Goal: Check status: Check status

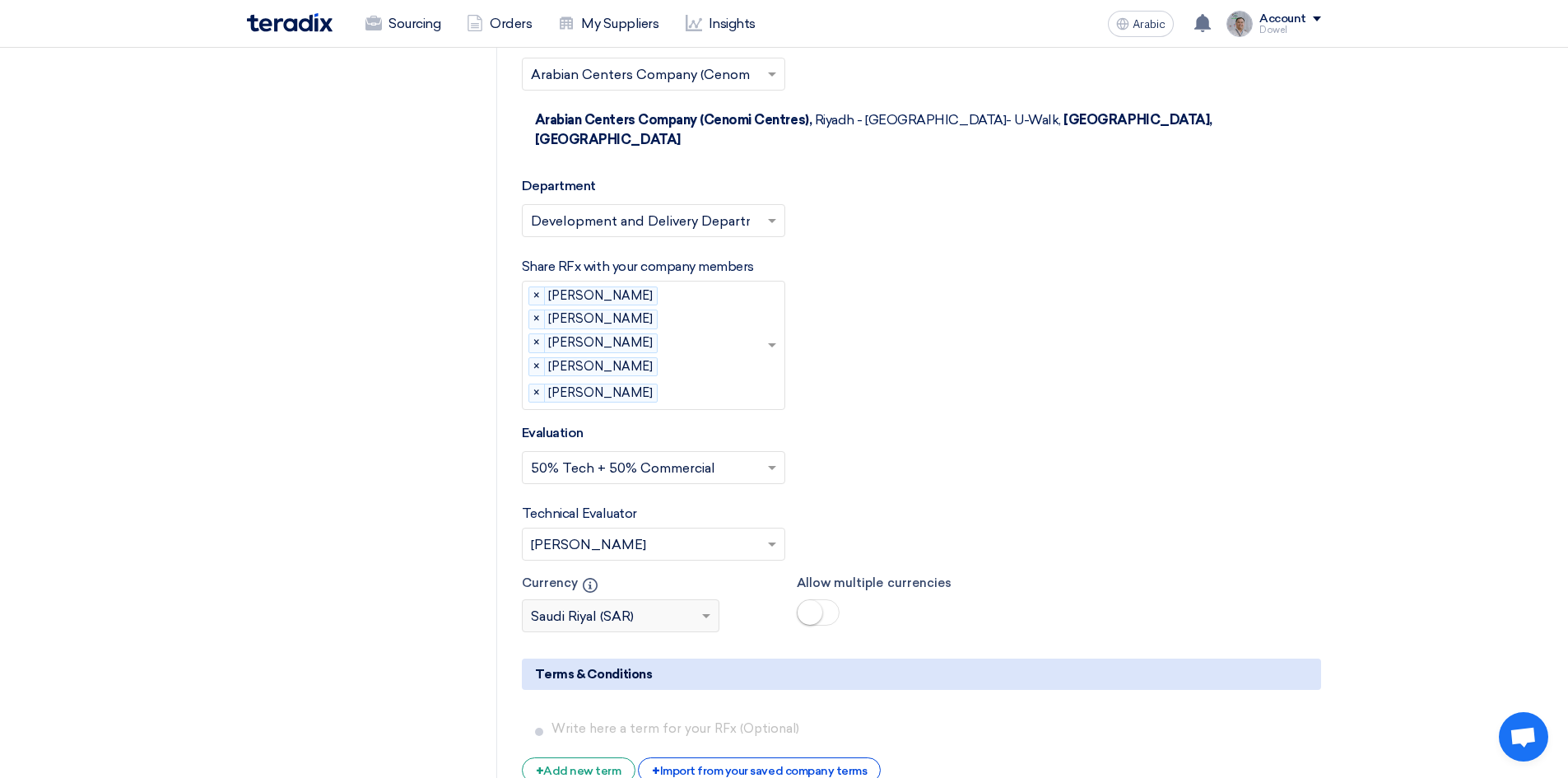
scroll to position [2633, 0]
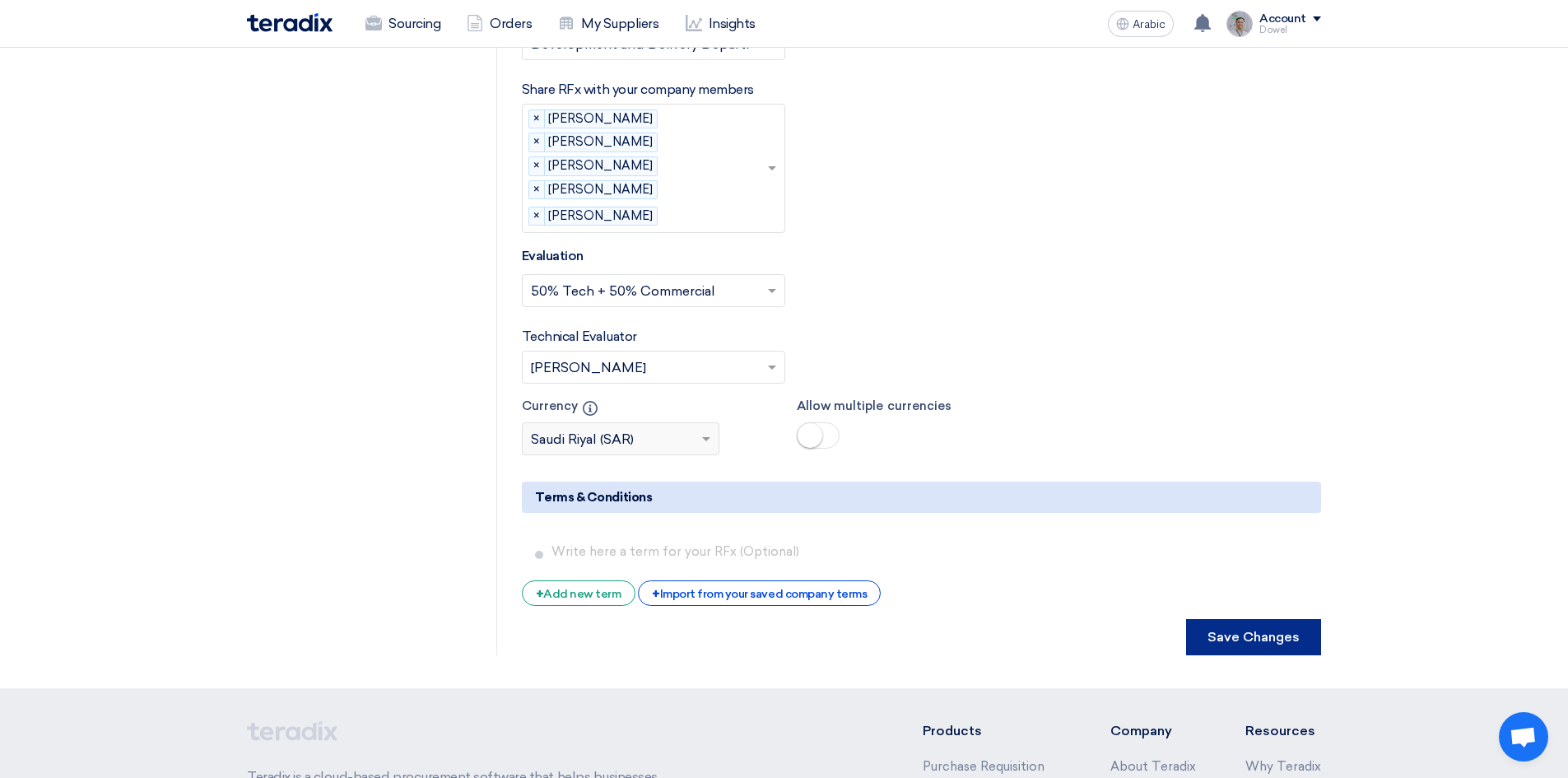
click at [1264, 628] on font "Save Changes" at bounding box center [1253, 636] width 92 height 16
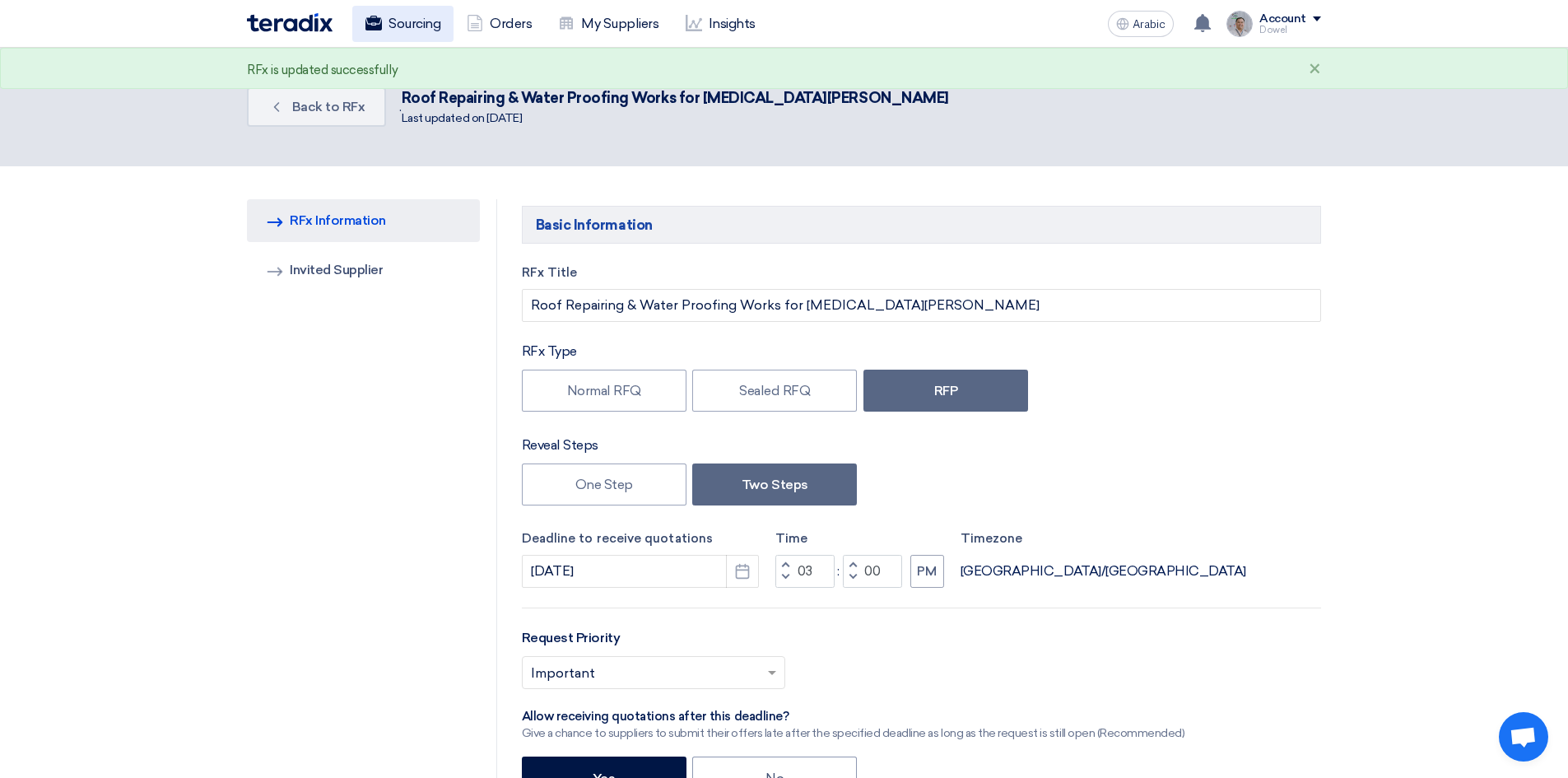
click at [407, 35] on link "Sourcing" at bounding box center [403, 23] width 102 height 36
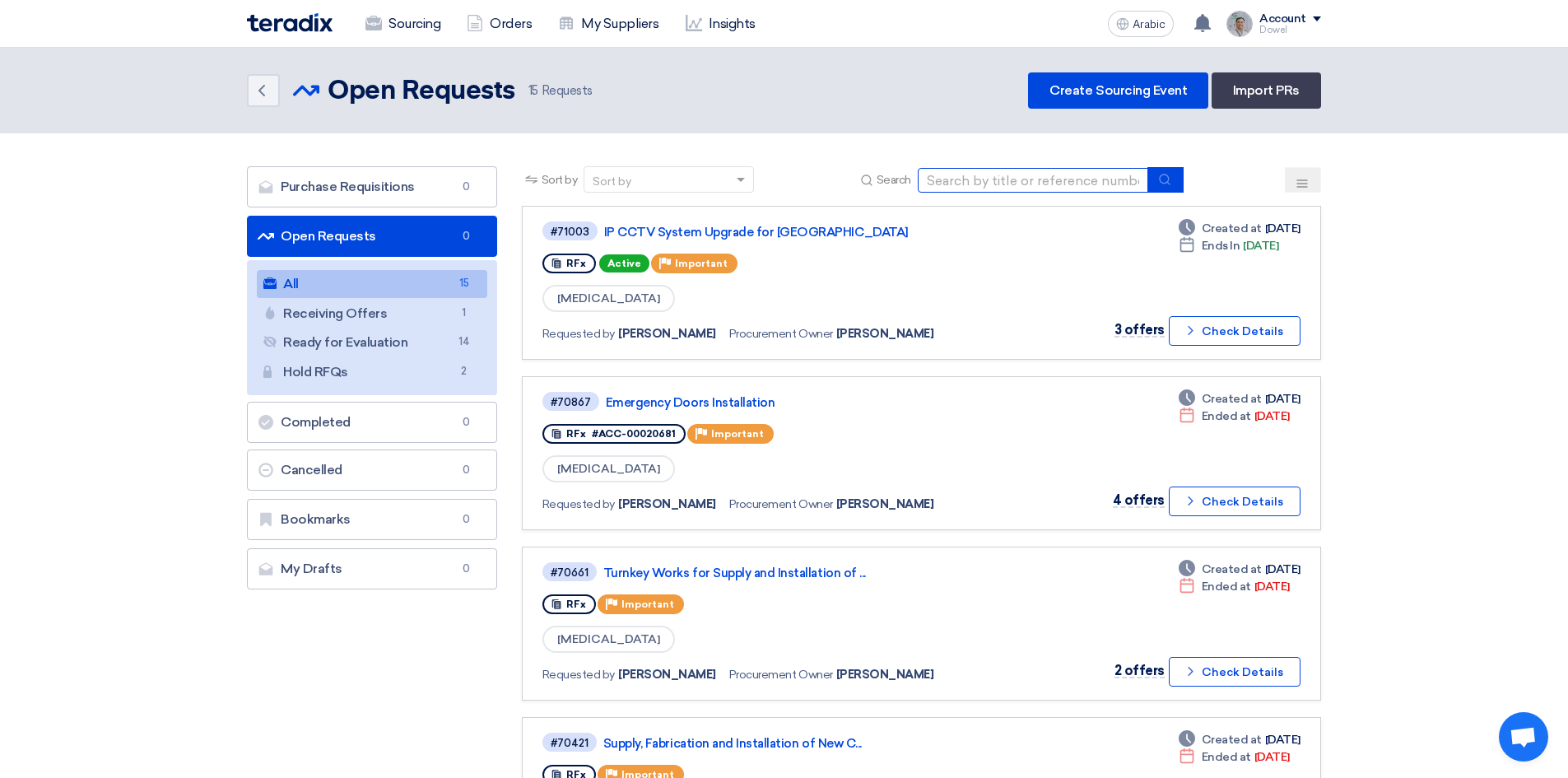
drag, startPoint x: 1022, startPoint y: 179, endPoint x: 1006, endPoint y: 191, distance: 20.0
click at [1022, 179] on input at bounding box center [1033, 180] width 231 height 25
type input "mall furniture"
click at [1171, 181] on icon "submit" at bounding box center [1165, 179] width 13 height 13
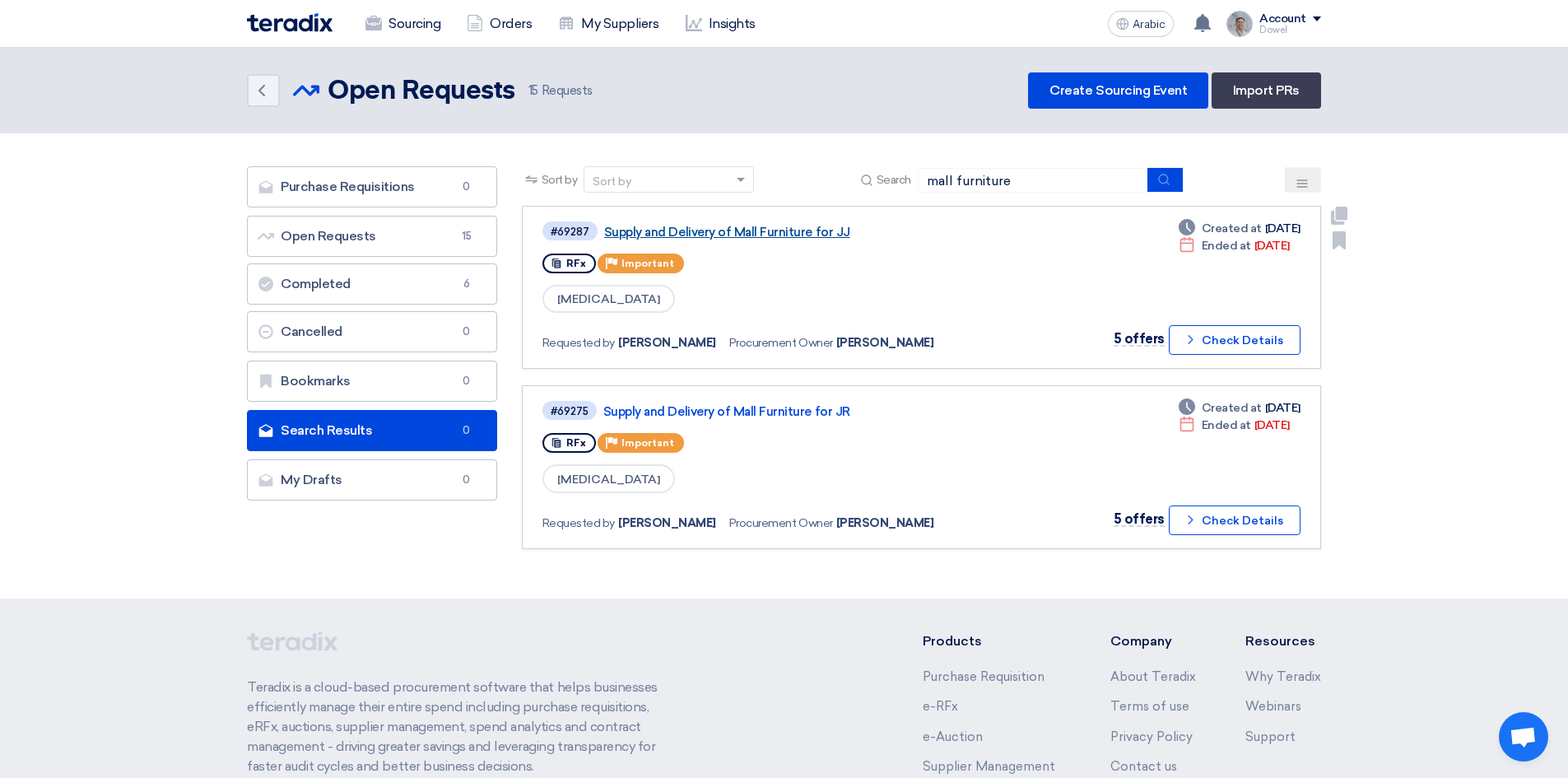
click at [724, 227] on font "Supply and Delivery of Mall Furniture for JJ" at bounding box center [726, 232] width 246 height 15
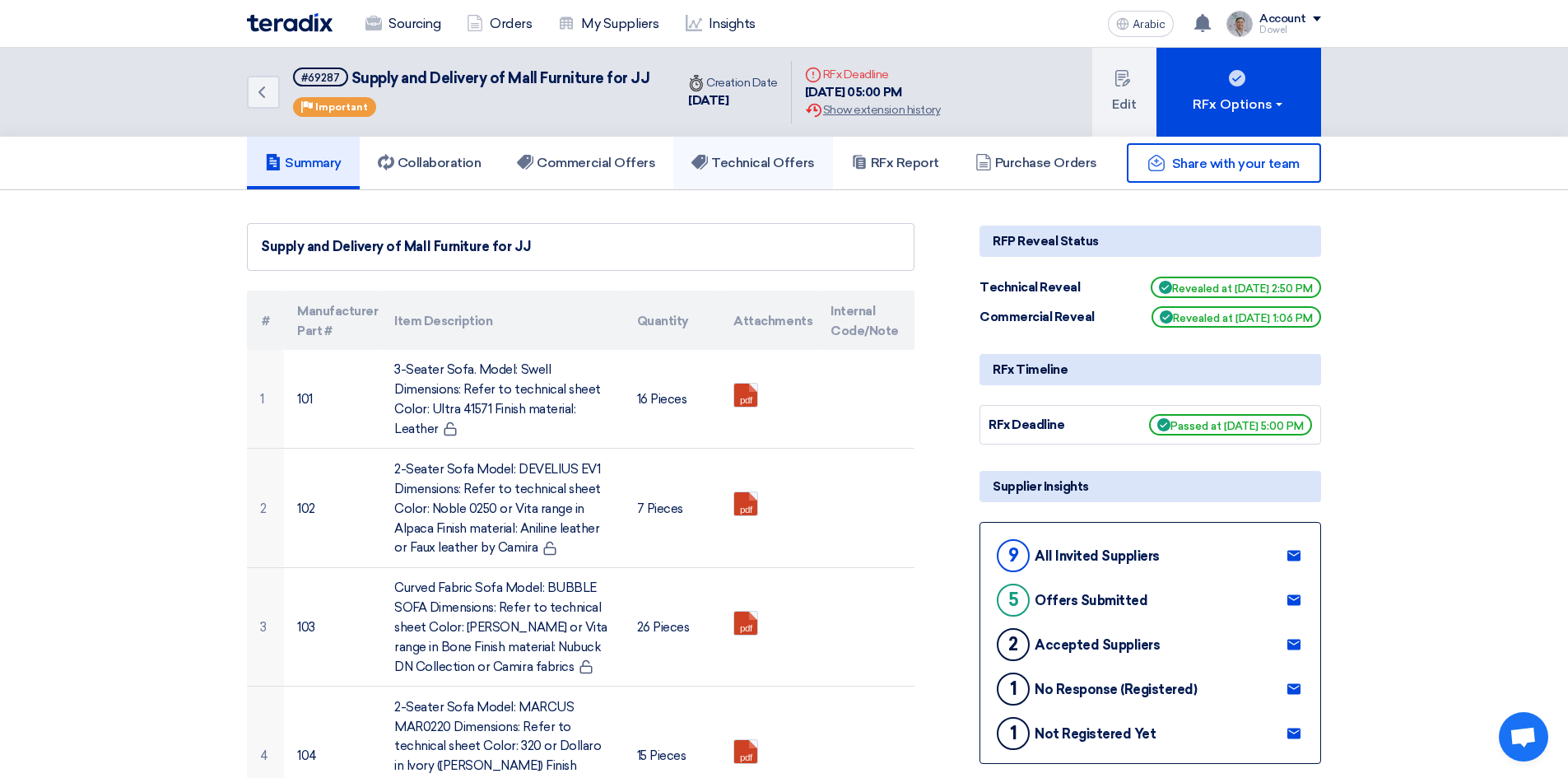
click at [781, 164] on font "Technical Offers" at bounding box center [761, 162] width 102 height 16
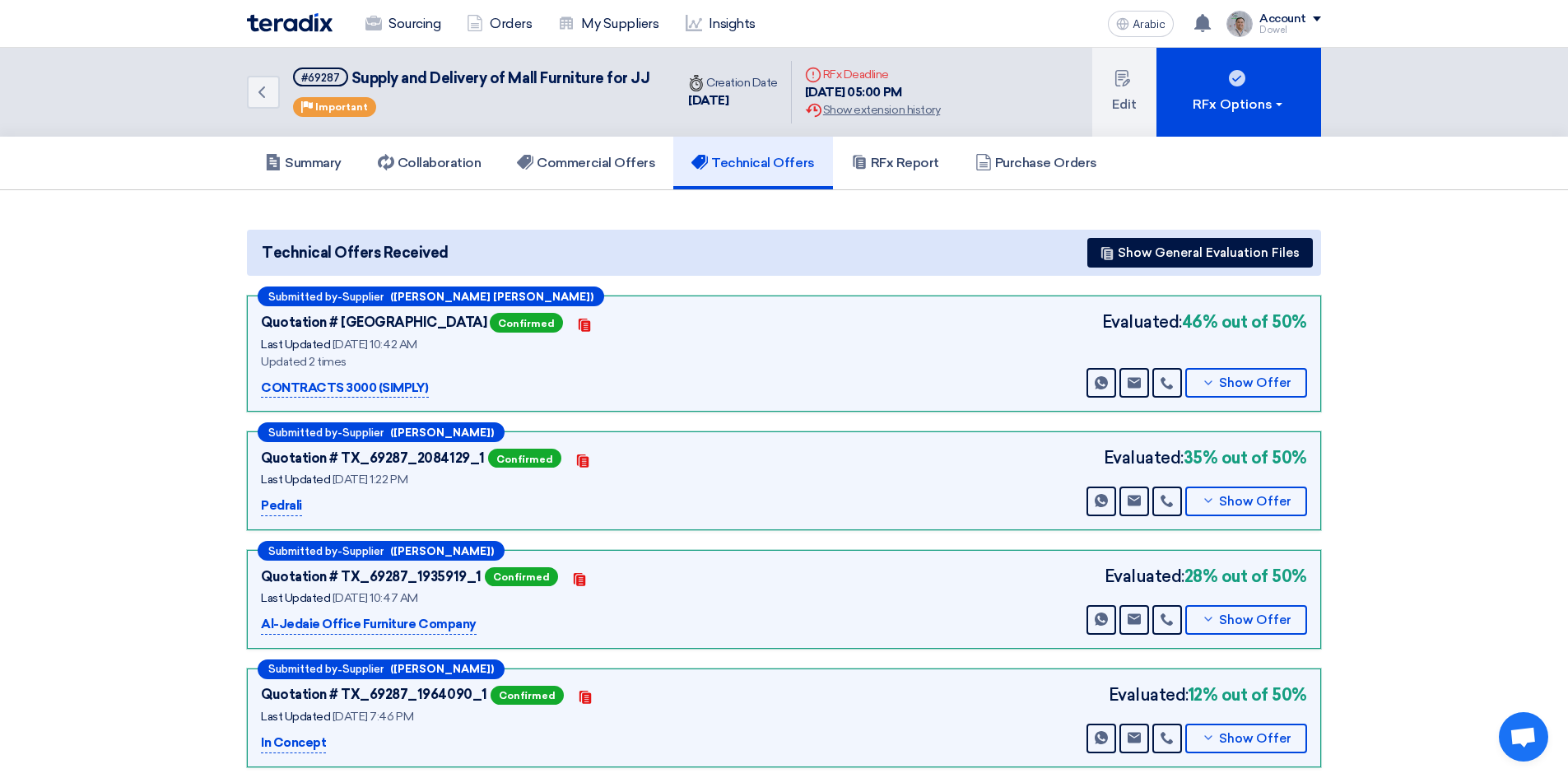
scroll to position [329, 0]
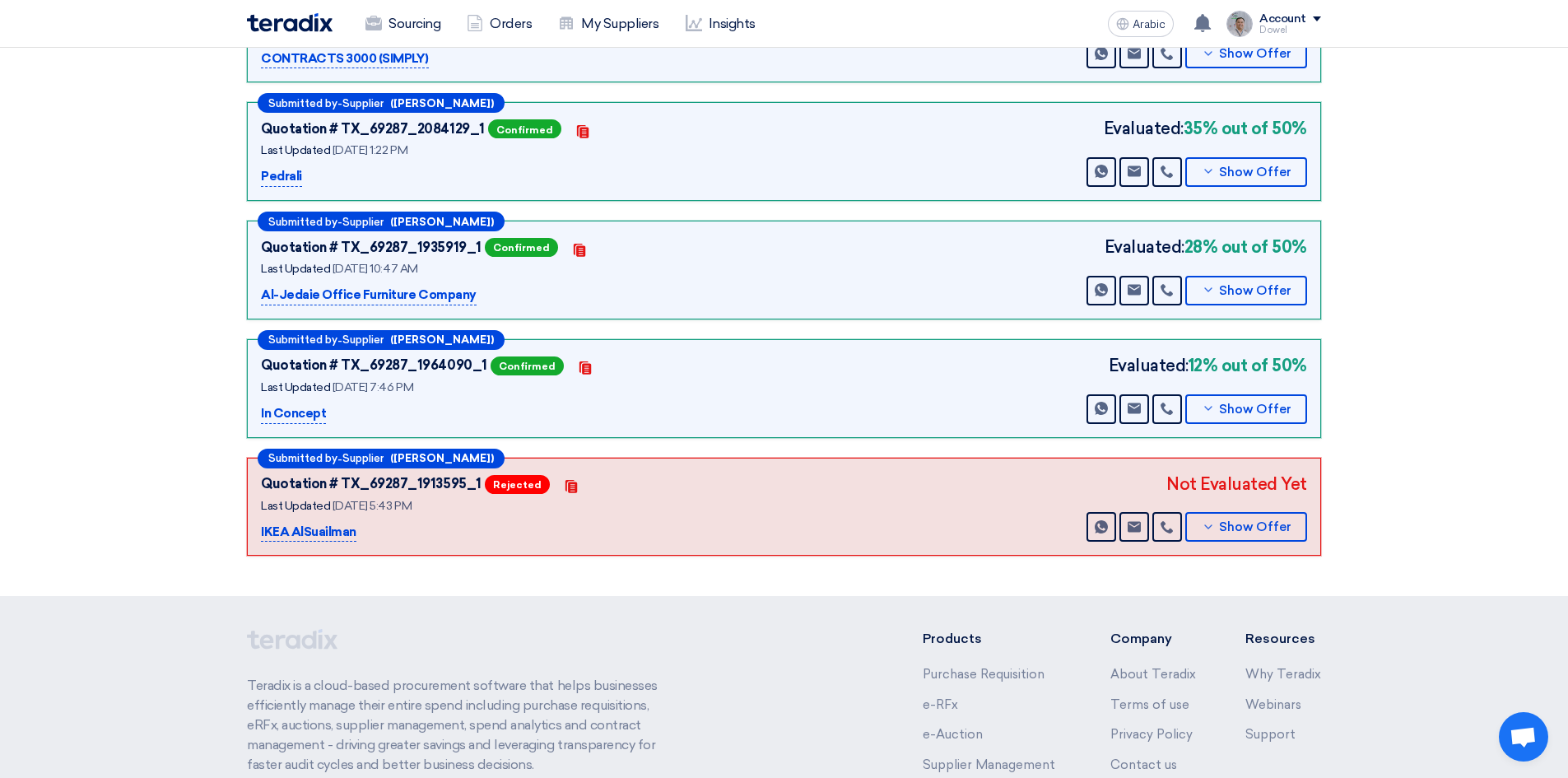
click at [207, 571] on section "Technical Offers Received Show General Evaluation Files Submitted by - Supplier…" at bounding box center [784, 228] width 1568 height 735
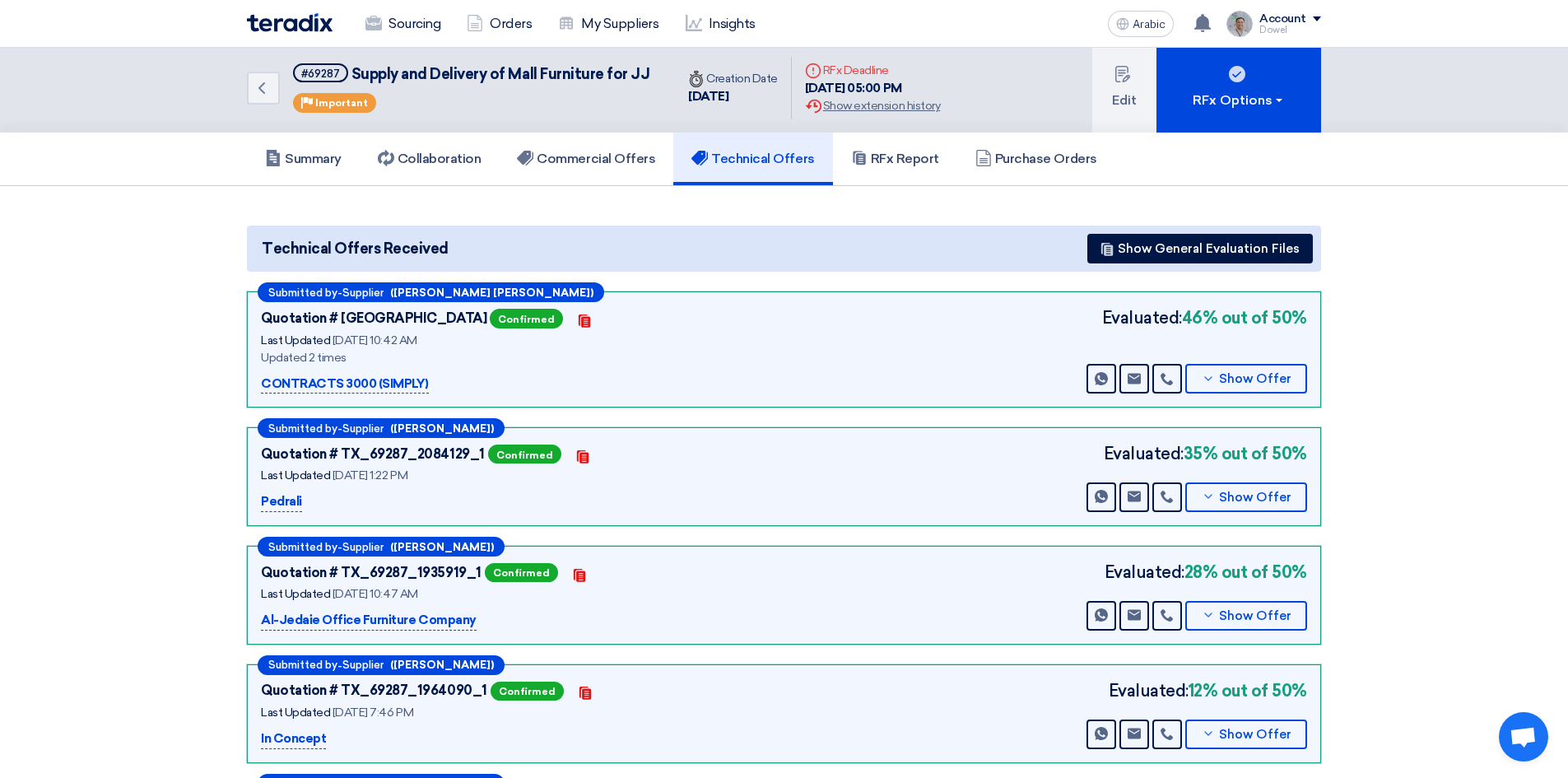
scroll to position [0, 0]
